Goal: Transaction & Acquisition: Purchase product/service

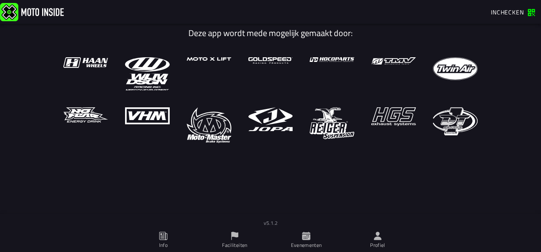
click at [373, 242] on ion-label "Profiel" at bounding box center [377, 246] width 15 height 8
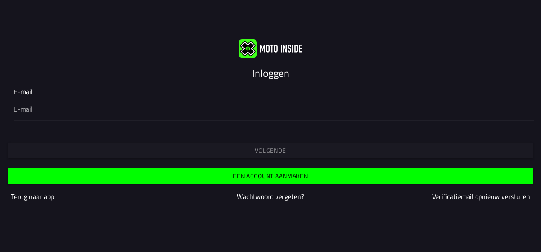
click at [72, 111] on input "email" at bounding box center [270, 109] width 513 height 10
type input "jurgen_verhoeven39@hotmail.com"
click at [82, 144] on button "Volgende" at bounding box center [270, 150] width 525 height 15
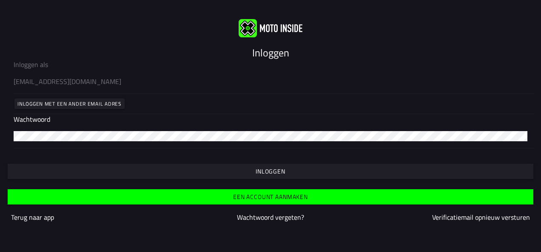
click at [0, 0] on slot "Inloggen" at bounding box center [0, 0] width 0 height 0
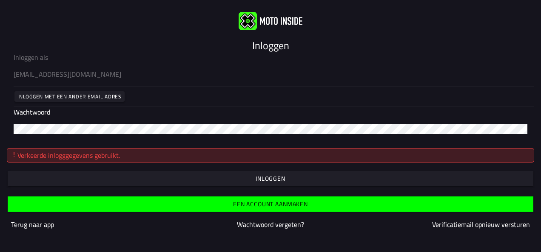
click at [252, 181] on button "button" at bounding box center [270, 178] width 525 height 15
click at [0, 0] on slot "Wachtwoord vergeten?" at bounding box center [0, 0] width 0 height 0
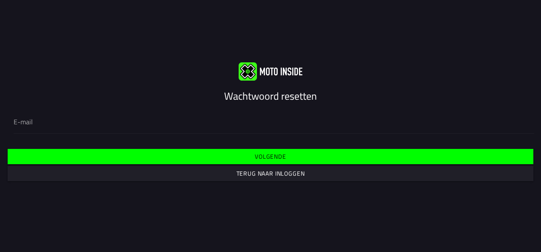
click at [79, 122] on input "email" at bounding box center [270, 122] width 513 height 10
type input "jurgen_verhoeven39@hotmail.com"
click at [180, 139] on div "Vul je e-mail hieronder in om je wachtwoord te resetten jurgen_verhoeven39@hotm…" at bounding box center [270, 122] width 541 height 38
click at [0, 0] on slot "Volgende" at bounding box center [0, 0] width 0 height 0
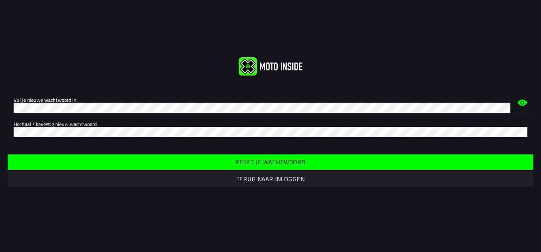
click at [518, 101] on icon at bounding box center [522, 103] width 10 height 10
click at [0, 0] on slot "Reset je wachtwoord" at bounding box center [0, 0] width 0 height 0
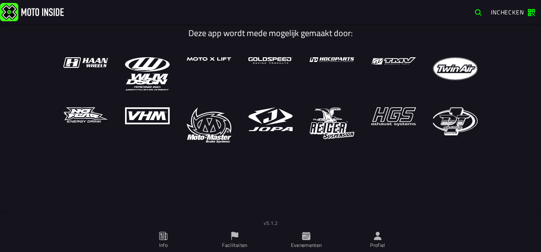
click at [378, 241] on icon at bounding box center [377, 236] width 9 height 9
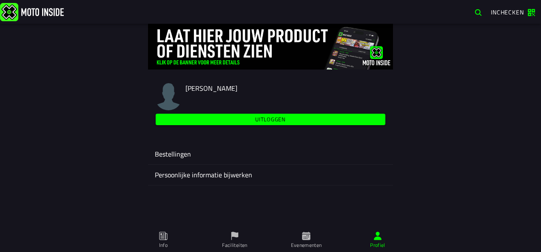
click at [312, 239] on span "Evenementen" at bounding box center [305, 241] width 61 height 24
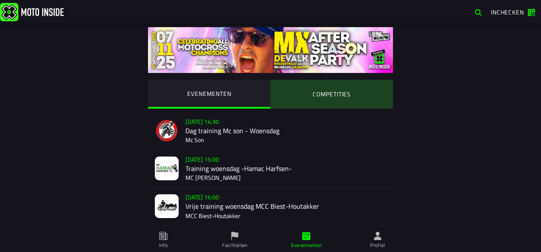
click at [326, 98] on ion-segment-button "COMPETITIES" at bounding box center [331, 94] width 122 height 29
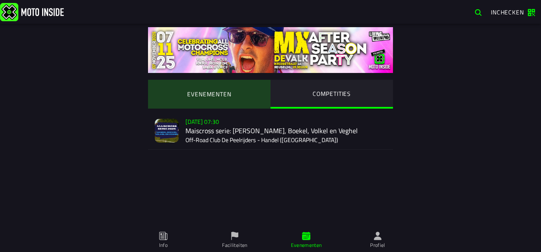
click at [210, 91] on ion-segment-button "EVENEMENTEN" at bounding box center [209, 94] width 122 height 29
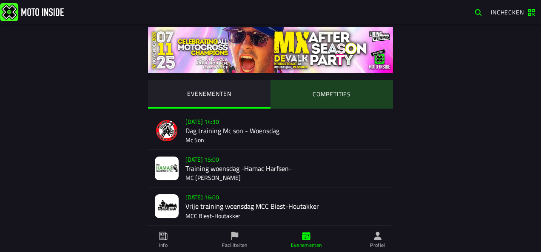
click at [312, 92] on ion-segment-button "COMPETITIES" at bounding box center [331, 94] width 122 height 29
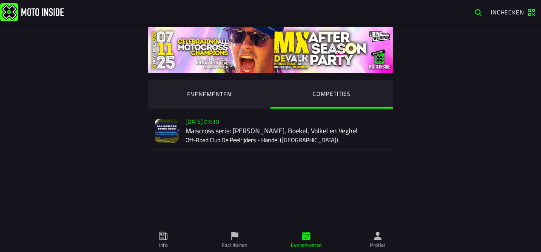
click at [230, 130] on div "Verkoop nog niet gestart [DATE] 07:30 Maiscross serie: Handel, Boekel, Volkel e…" at bounding box center [285, 130] width 201 height 37
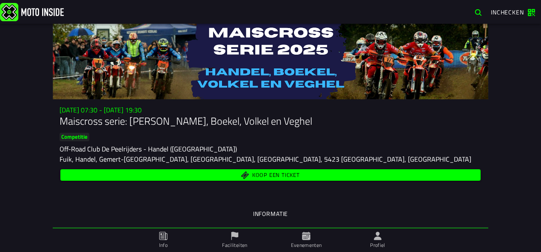
click at [269, 173] on span "Koop een ticket" at bounding box center [276, 176] width 48 height 6
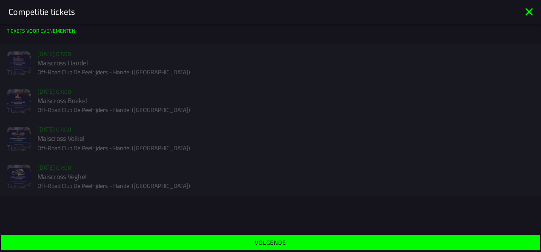
click at [57, 69] on div "Verkoop nog niet gestart [DATE] 07:00 Maiscross Handel Off-Road Club De Peelrij…" at bounding box center [270, 63] width 541 height 38
click at [56, 103] on div "Verkoop nog niet gestart [DATE] 07:00 Maiscross Boekel Off-Road Club De Peelrij…" at bounding box center [270, 101] width 541 height 38
click at [57, 131] on div "Verkoop nog niet gestart [DATE] 07:00 Maiscross Volkel Off-Road Club De Peelrij…" at bounding box center [270, 139] width 541 height 38
click at [528, 11] on icon at bounding box center [528, 11] width 7 height 7
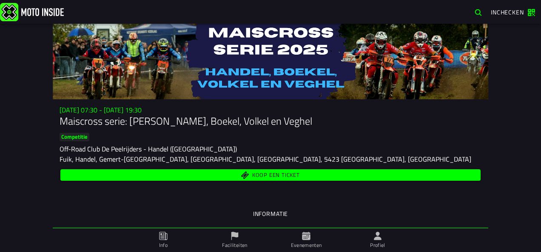
click at [164, 236] on icon at bounding box center [163, 236] width 9 height 9
